Goal: Information Seeking & Learning: Understand process/instructions

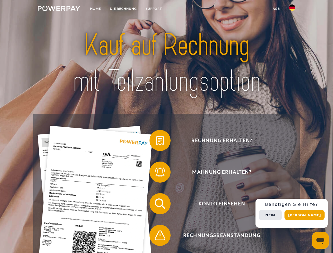
click at [59, 9] on img at bounding box center [59, 8] width 42 height 5
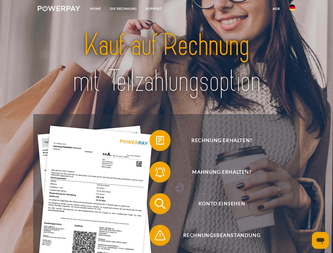
click at [292, 9] on img at bounding box center [292, 7] width 6 height 6
click at [276, 9] on link "agb" at bounding box center [276, 8] width 16 height 9
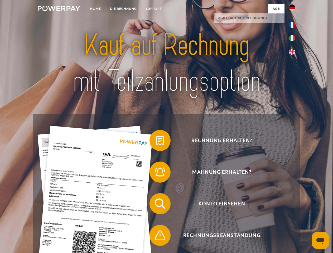
click at [156, 142] on span at bounding box center [152, 140] width 26 height 26
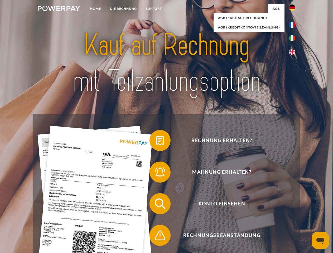
click at [156, 173] on span at bounding box center [152, 172] width 26 height 26
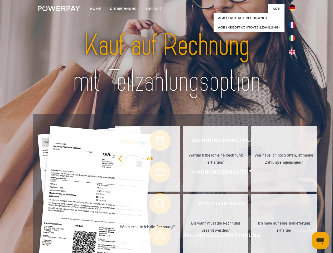
click at [183, 205] on link "Bis wann muss die Rechnung bezahlt werden?" at bounding box center [216, 227] width 66 height 66
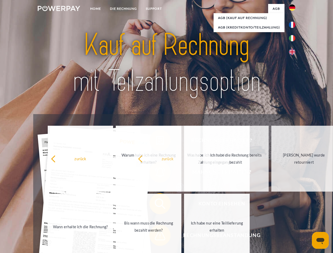
click at [156, 236] on span at bounding box center [152, 235] width 26 height 26
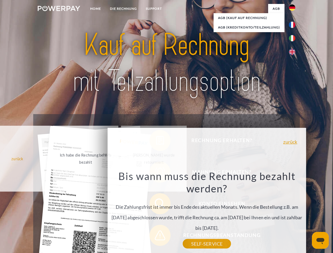
click at [293, 213] on div "Rechnung erhalten? Mahnung erhalten? Konto einsehen" at bounding box center [166, 219] width 266 height 211
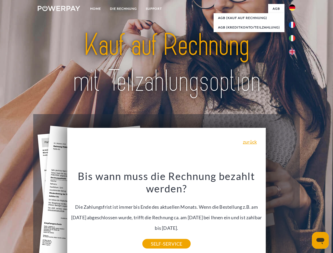
click at [280, 214] on span "Konto einsehen" at bounding box center [221, 203] width 129 height 21
click at [306, 215] on header "Home DIE RECHNUNG SUPPORT" at bounding box center [166, 182] width 333 height 364
